Goal: Check status: Check status

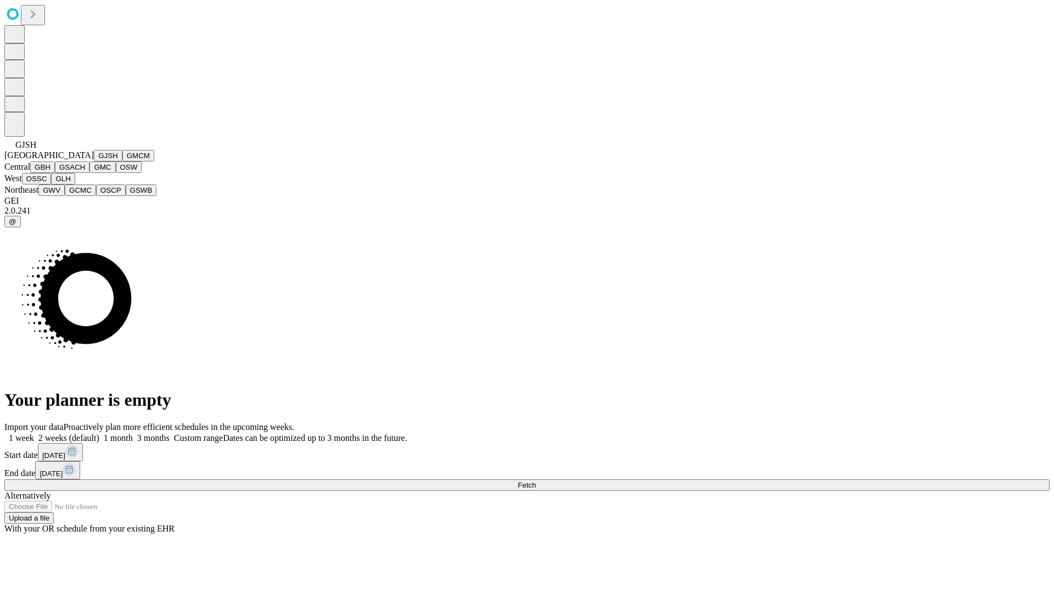
click at [94, 161] on button "GJSH" at bounding box center [108, 156] width 29 height 12
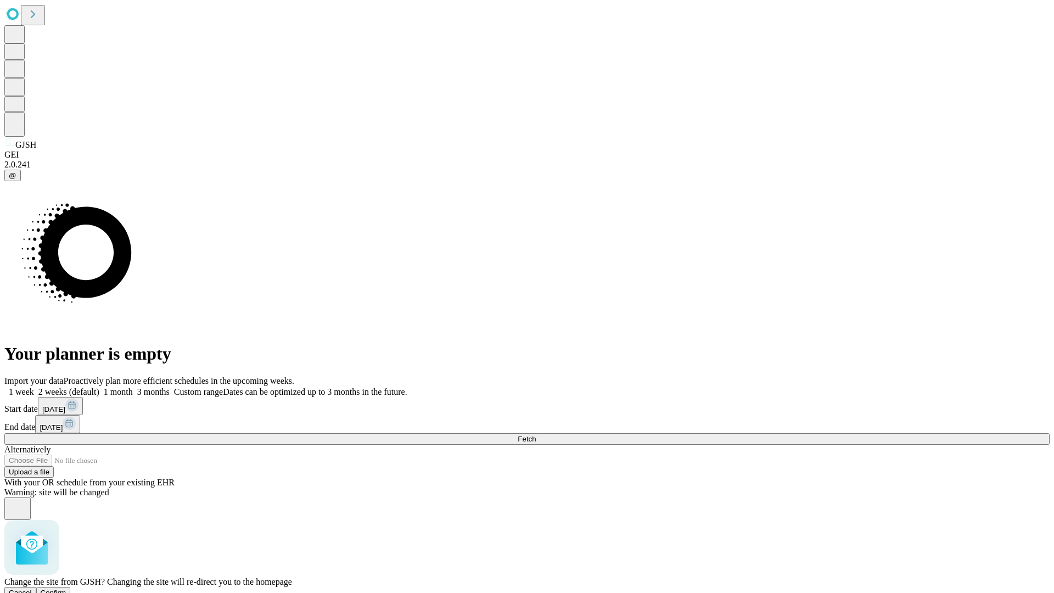
click at [66, 589] on span "Confirm" at bounding box center [54, 593] width 26 height 8
click at [133, 387] on label "1 month" at bounding box center [115, 391] width 33 height 9
click at [536, 435] on span "Fetch" at bounding box center [527, 439] width 18 height 8
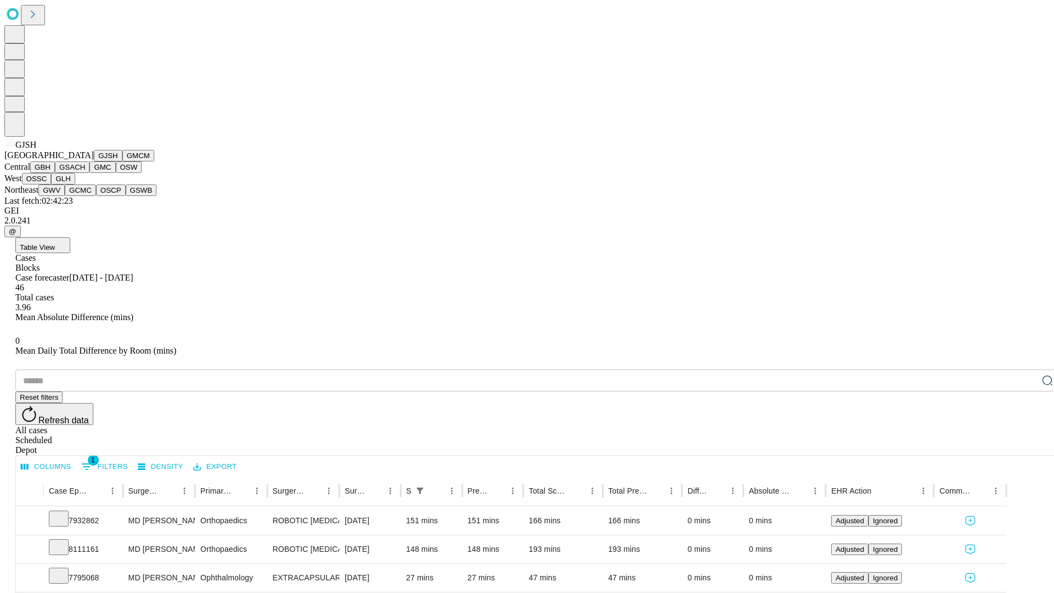
click at [122, 161] on button "GMCM" at bounding box center [138, 156] width 32 height 12
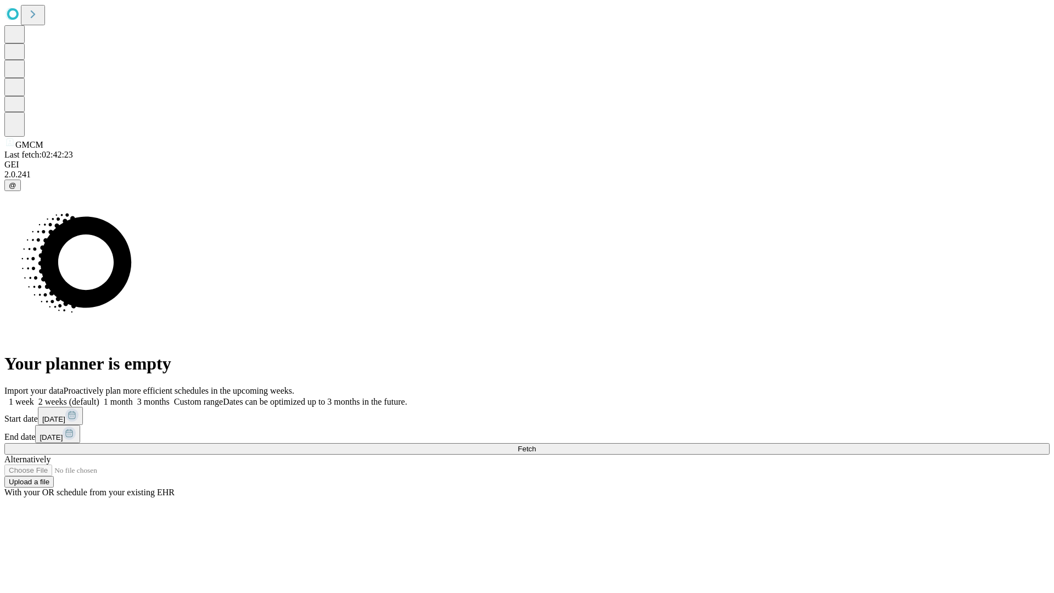
click at [133, 397] on label "1 month" at bounding box center [115, 401] width 33 height 9
click at [536, 445] on span "Fetch" at bounding box center [527, 449] width 18 height 8
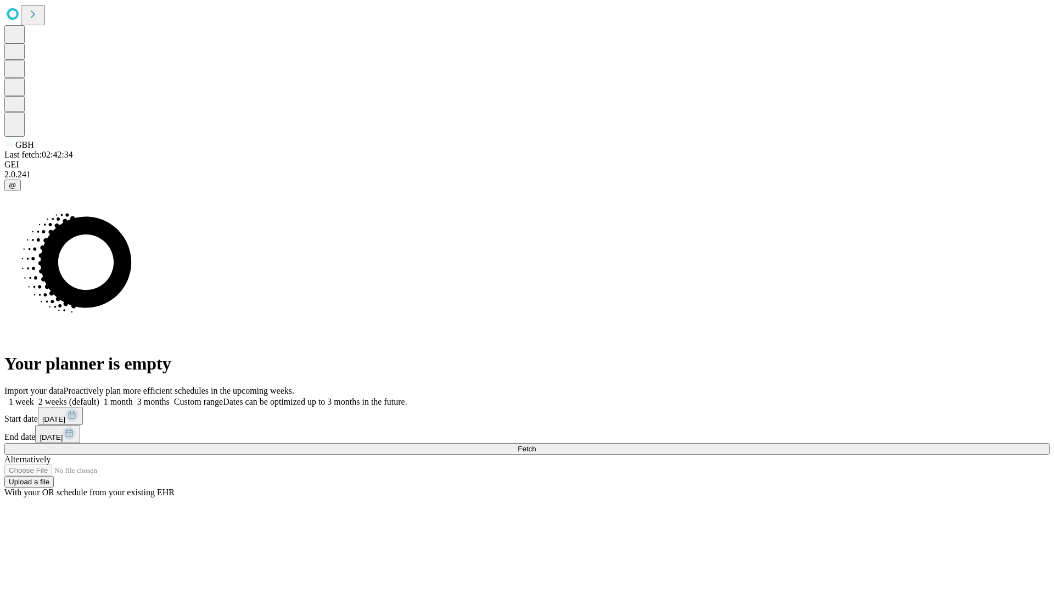
click at [133, 397] on label "1 month" at bounding box center [115, 401] width 33 height 9
click at [536, 445] on span "Fetch" at bounding box center [527, 449] width 18 height 8
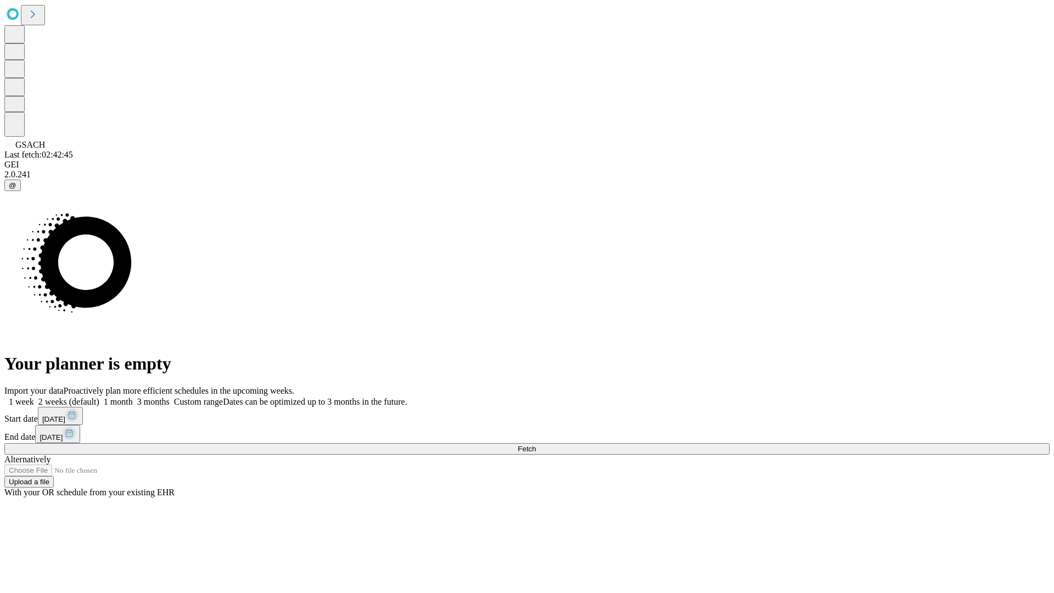
click at [133, 397] on label "1 month" at bounding box center [115, 401] width 33 height 9
click at [536, 445] on span "Fetch" at bounding box center [527, 449] width 18 height 8
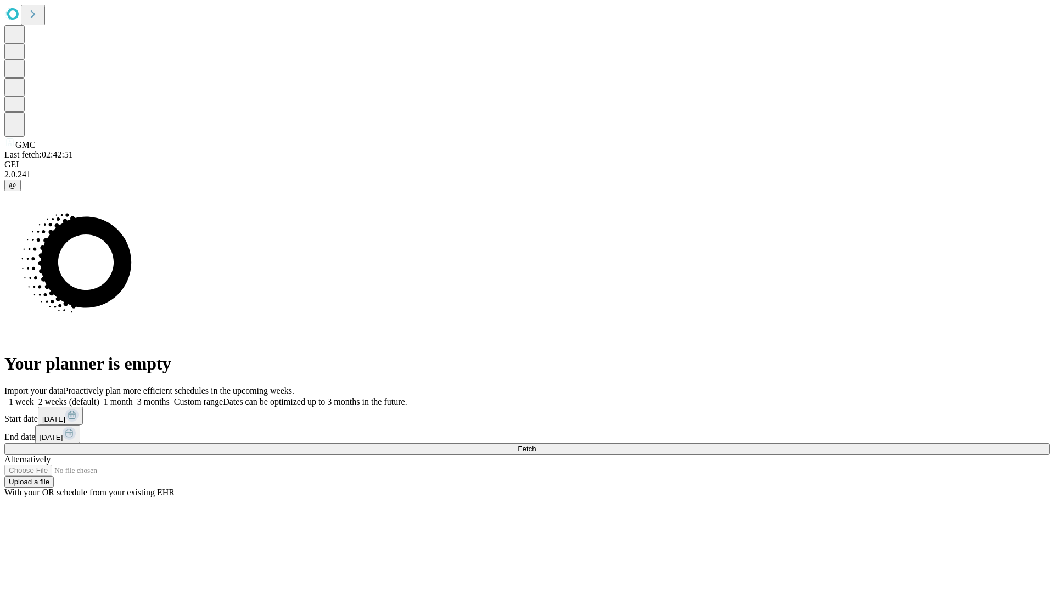
click at [536, 445] on span "Fetch" at bounding box center [527, 449] width 18 height 8
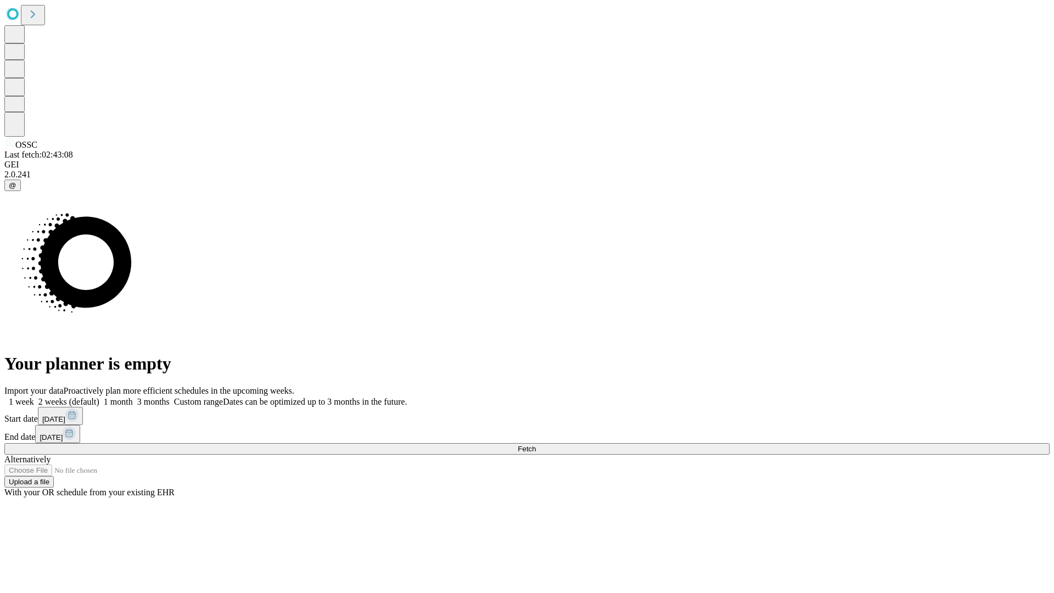
click at [133, 397] on label "1 month" at bounding box center [115, 401] width 33 height 9
click at [536, 445] on span "Fetch" at bounding box center [527, 449] width 18 height 8
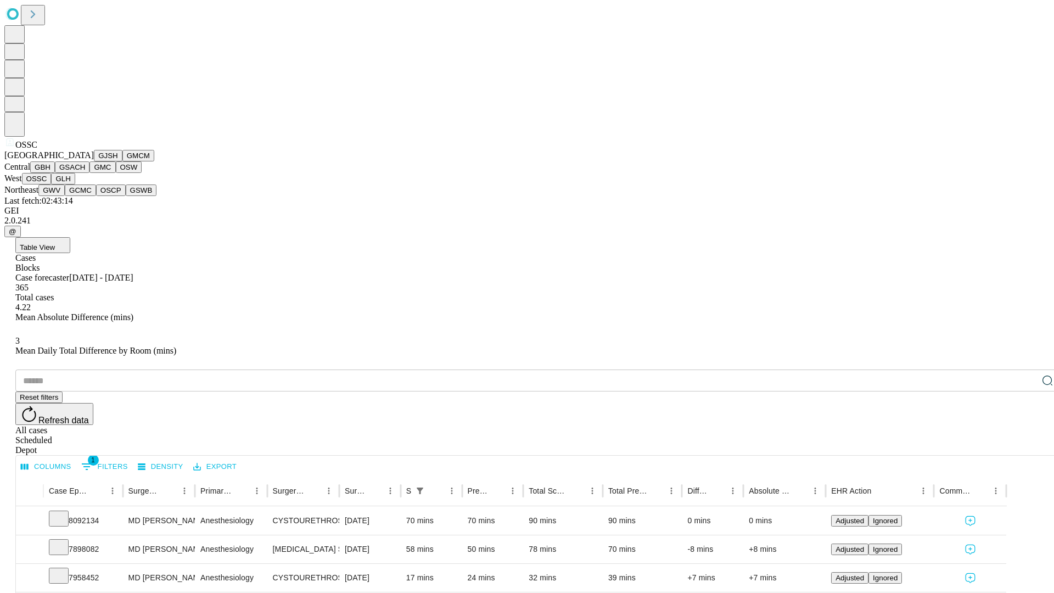
click at [75, 185] on button "GLH" at bounding box center [63, 179] width 24 height 12
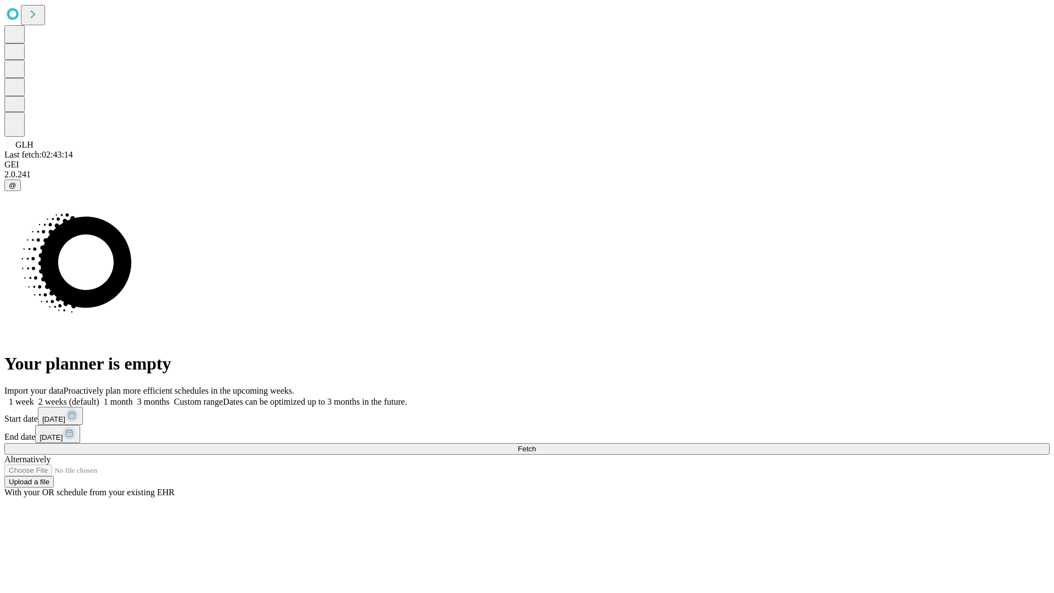
click at [133, 397] on label "1 month" at bounding box center [115, 401] width 33 height 9
click at [536, 445] on span "Fetch" at bounding box center [527, 449] width 18 height 8
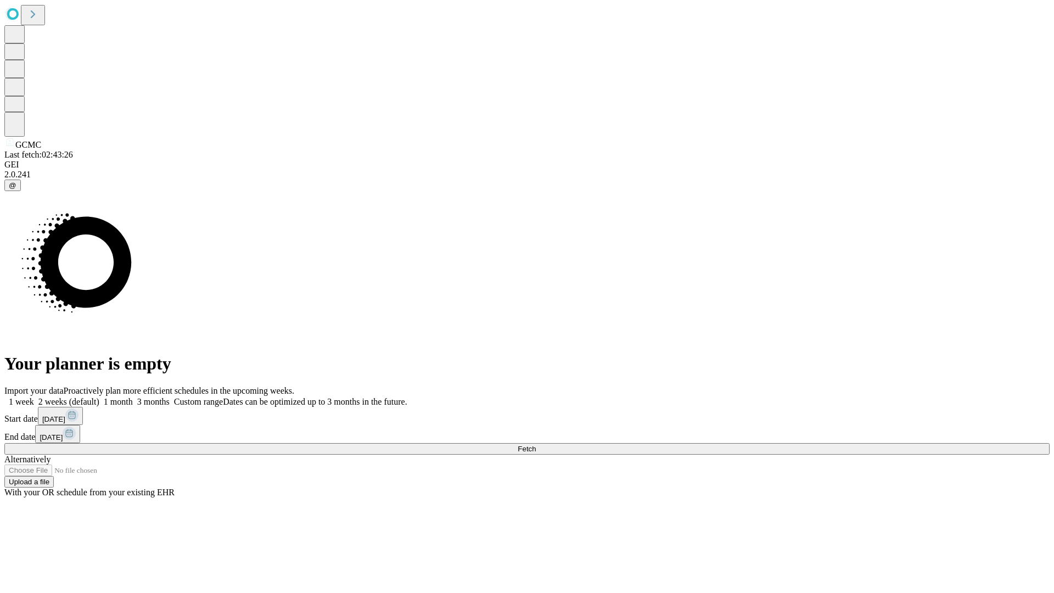
click at [536, 445] on span "Fetch" at bounding box center [527, 449] width 18 height 8
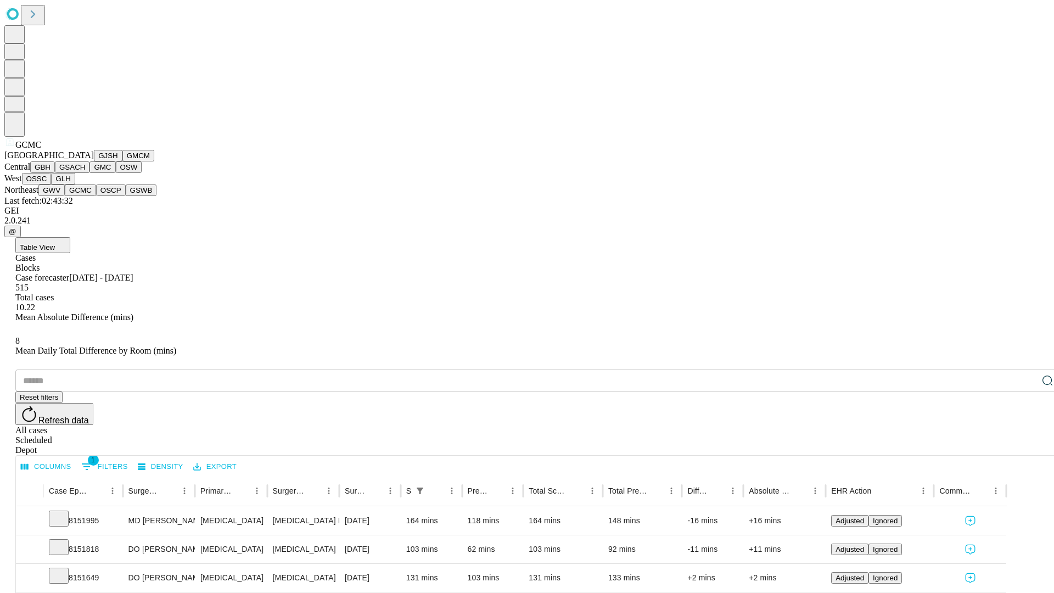
click at [96, 196] on button "OSCP" at bounding box center [111, 191] width 30 height 12
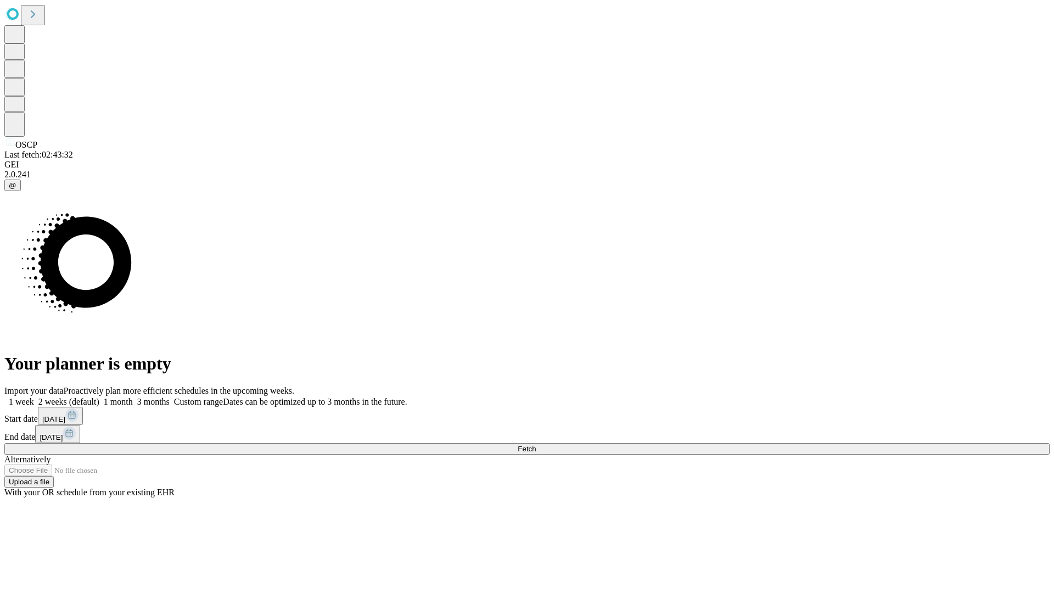
click at [133, 397] on label "1 month" at bounding box center [115, 401] width 33 height 9
click at [536, 445] on span "Fetch" at bounding box center [527, 449] width 18 height 8
